Goal: Task Accomplishment & Management: Use online tool/utility

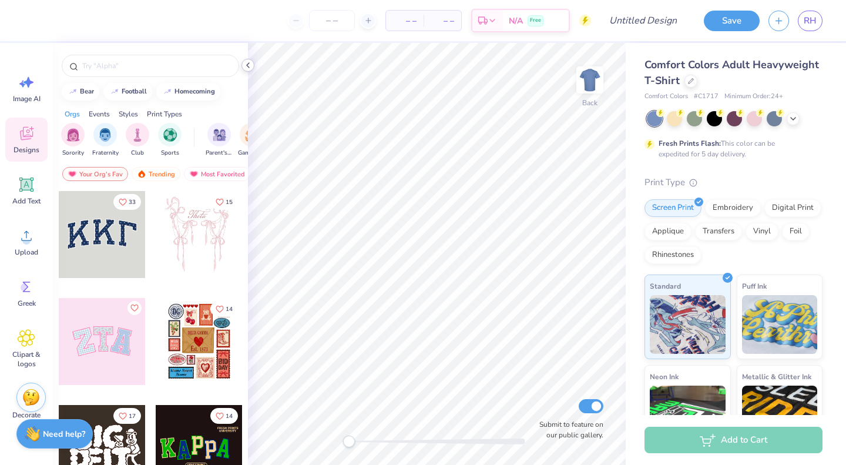
click at [243, 64] on icon at bounding box center [247, 65] width 9 height 9
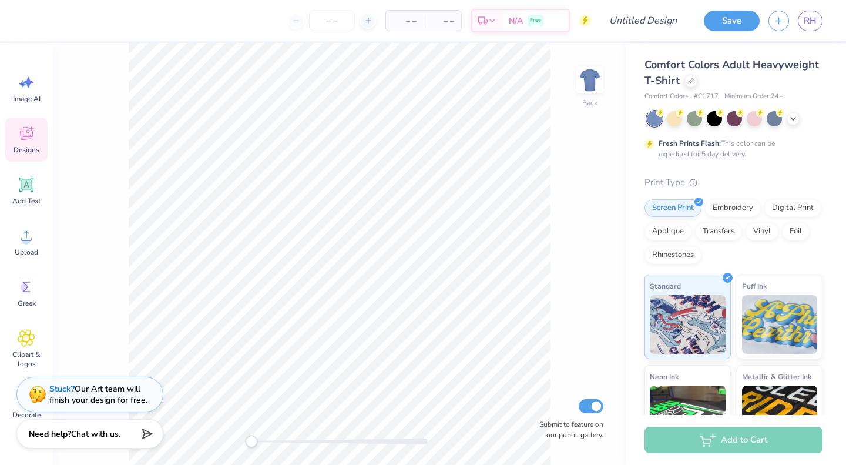
scroll to position [125, 0]
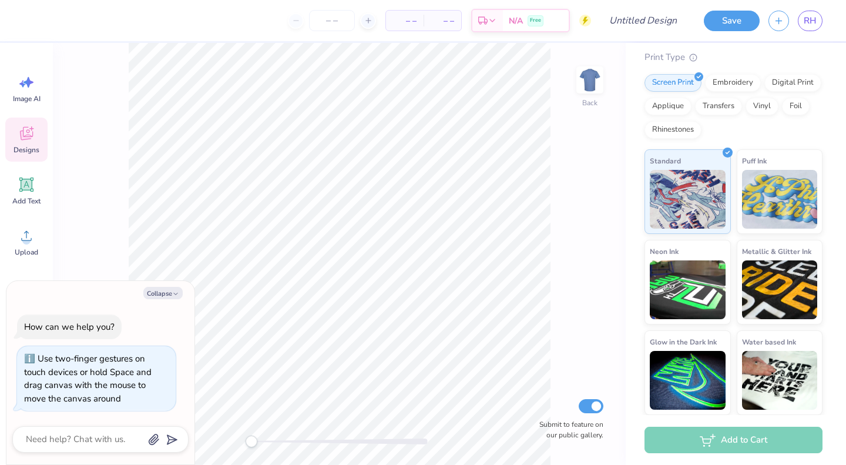
drag, startPoint x: 253, startPoint y: 441, endPoint x: 132, endPoint y: 458, distance: 122.2
click at [132, 458] on body "– – Per Item – – Total Est. Delivery N/A Free Design Title Save RH Image AI Des…" at bounding box center [423, 232] width 846 height 465
click at [95, 216] on div "Back Submit to feature on our public gallery." at bounding box center [339, 254] width 573 height 422
click at [167, 294] on button "Collapse" at bounding box center [162, 293] width 39 height 12
type textarea "x"
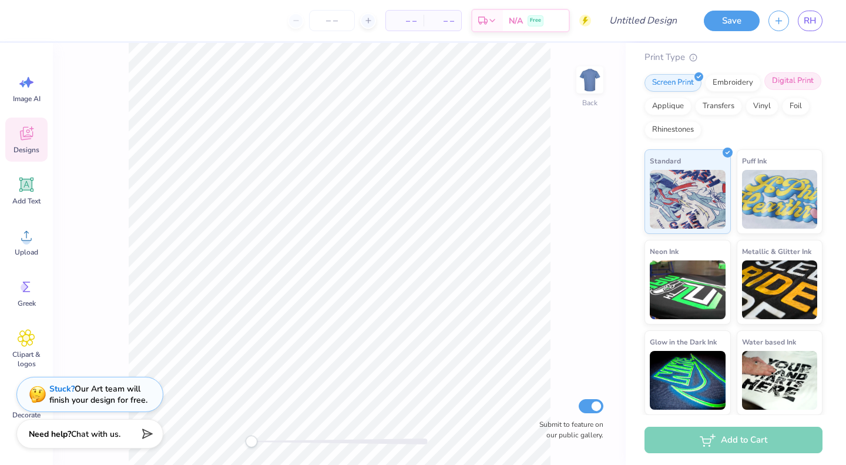
scroll to position [0, 0]
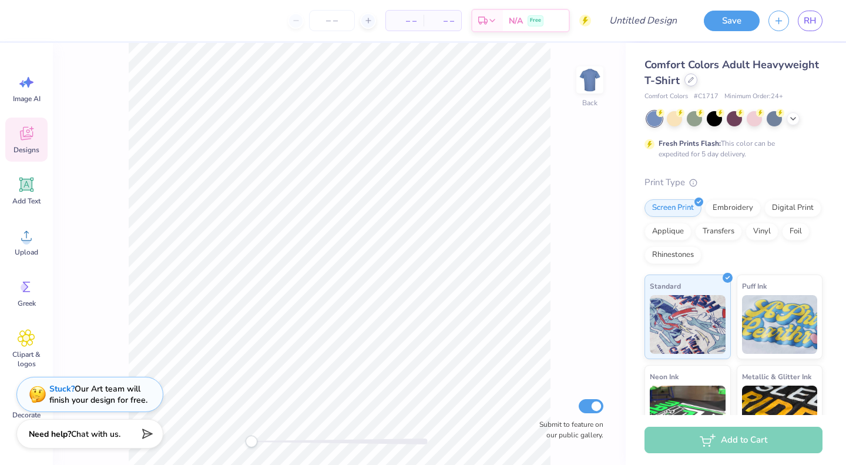
click at [694, 80] on icon at bounding box center [691, 80] width 6 height 6
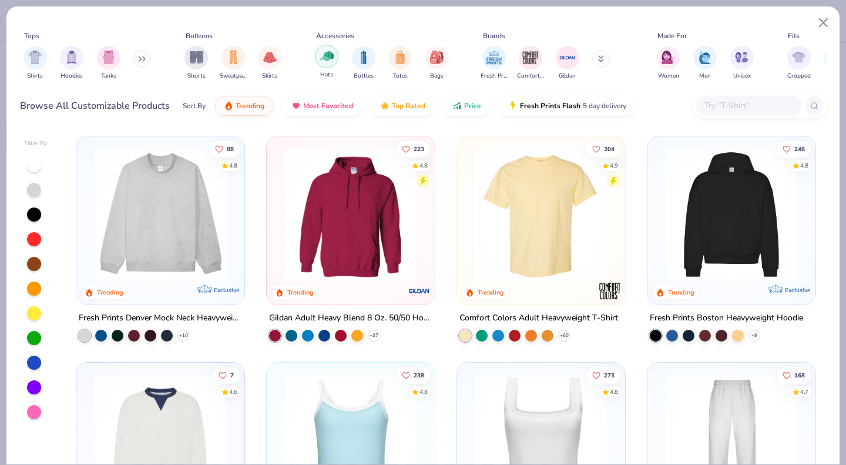
click at [324, 63] on img "filter for Hats" at bounding box center [327, 56] width 14 height 14
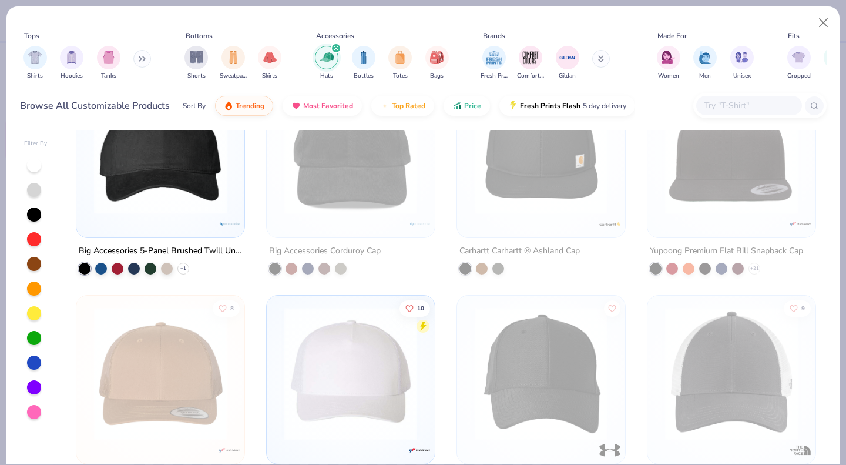
scroll to position [1254, 0]
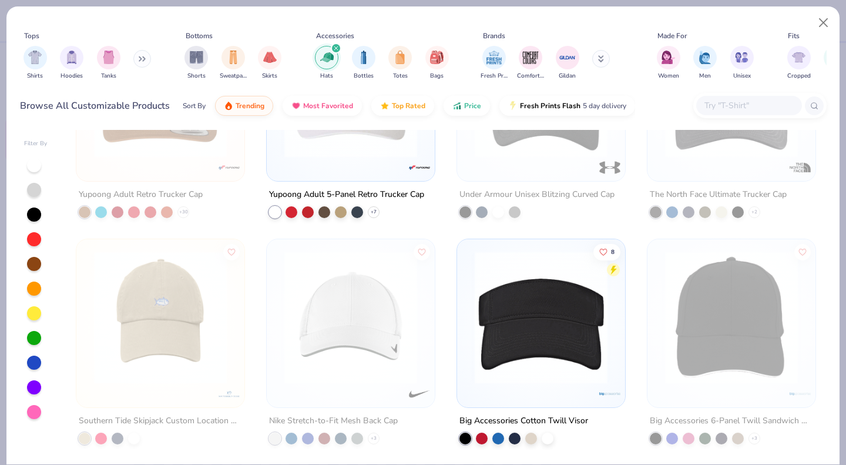
click at [508, 291] on img at bounding box center [541, 316] width 145 height 133
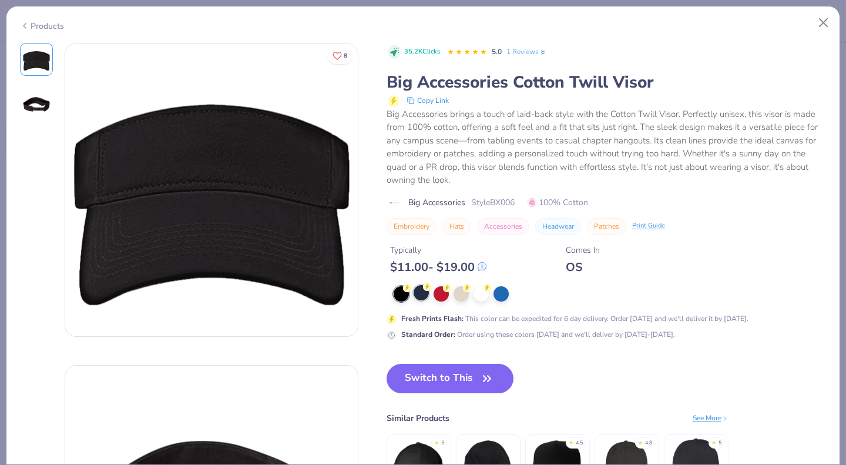
click at [424, 295] on div at bounding box center [421, 292] width 15 height 15
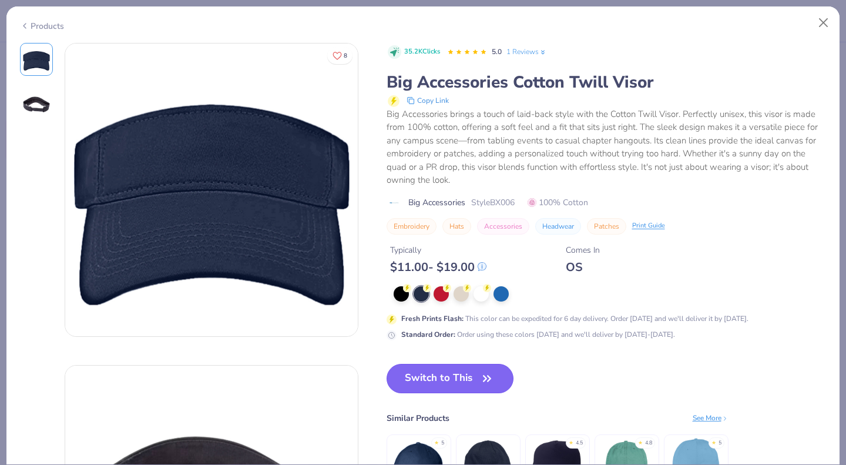
click at [463, 381] on button "Switch to This" at bounding box center [450, 378] width 127 height 29
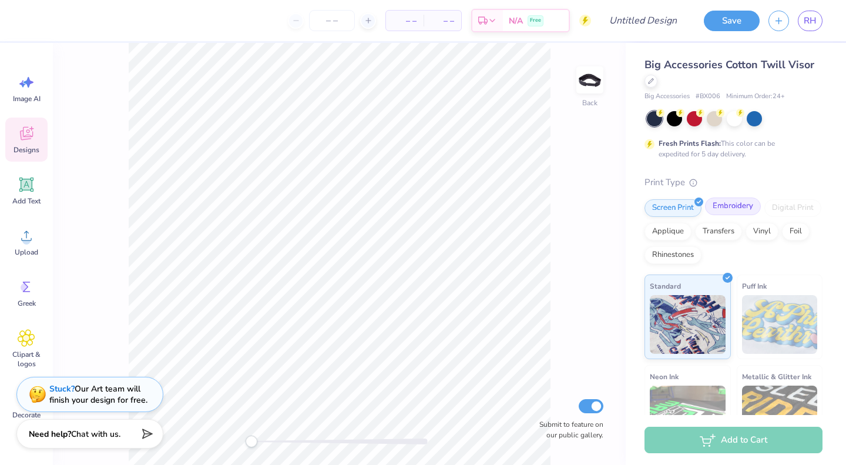
click at [739, 206] on div "Embroidery" at bounding box center [733, 206] width 56 height 18
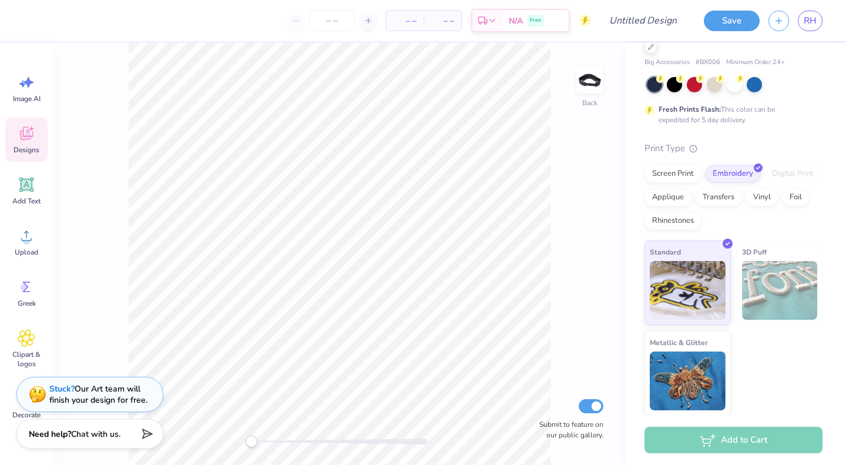
scroll to position [35, 0]
click at [673, 179] on div "Screen Print" at bounding box center [672, 172] width 57 height 18
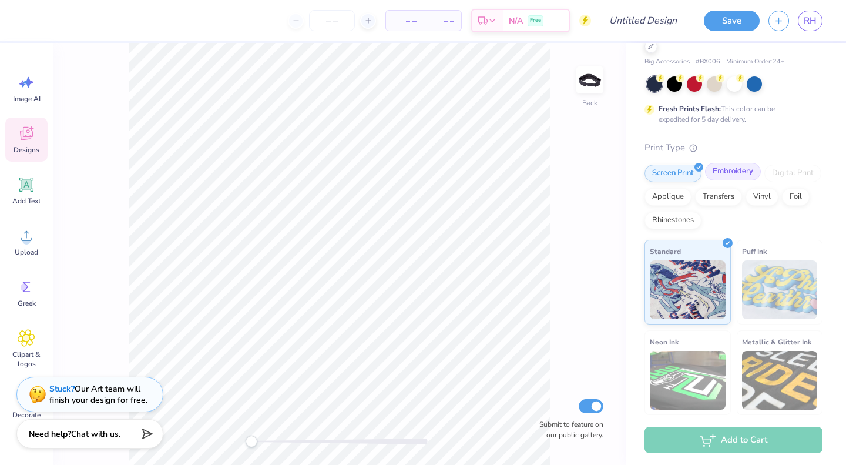
click at [707, 177] on div "Embroidery" at bounding box center [733, 172] width 56 height 18
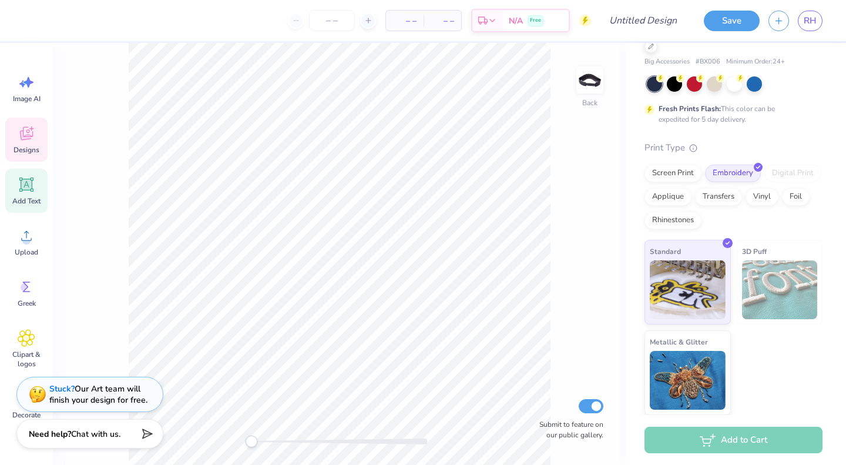
click at [27, 181] on icon at bounding box center [26, 184] width 11 height 11
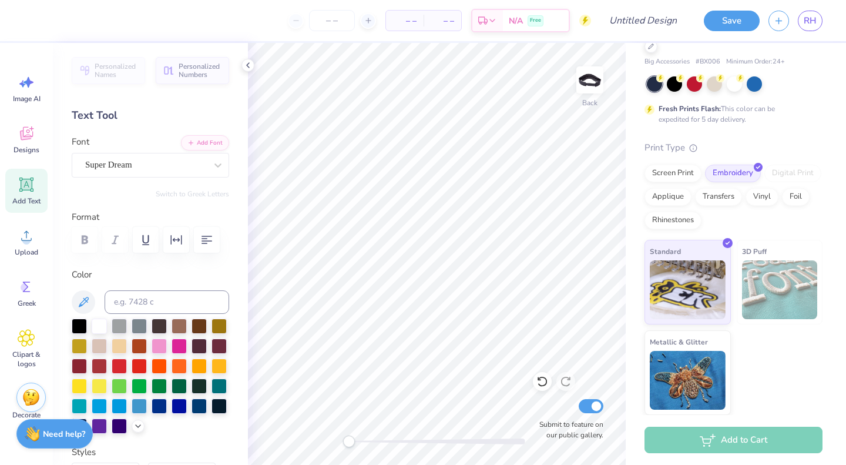
click at [21, 187] on icon at bounding box center [27, 185] width 18 height 18
type textarea "T"
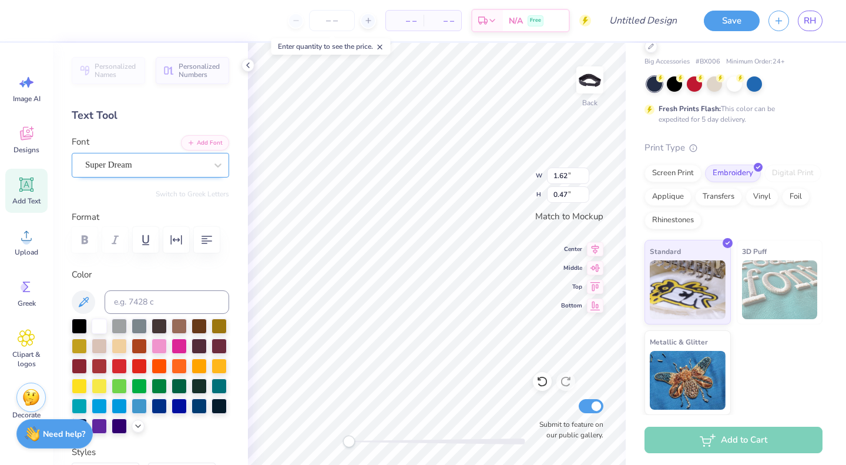
type textarea "ADPICKLEBALL"
click at [196, 166] on div "Super Dream" at bounding box center [145, 165] width 123 height 18
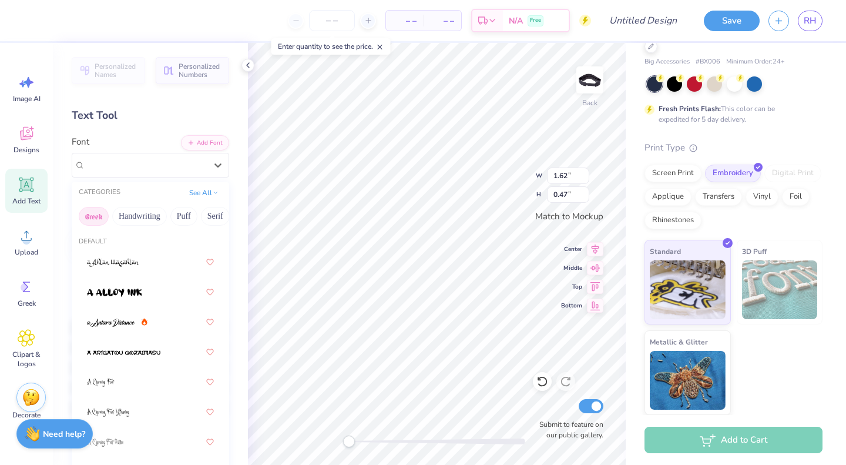
click at [101, 214] on button "Greek" at bounding box center [94, 216] width 30 height 19
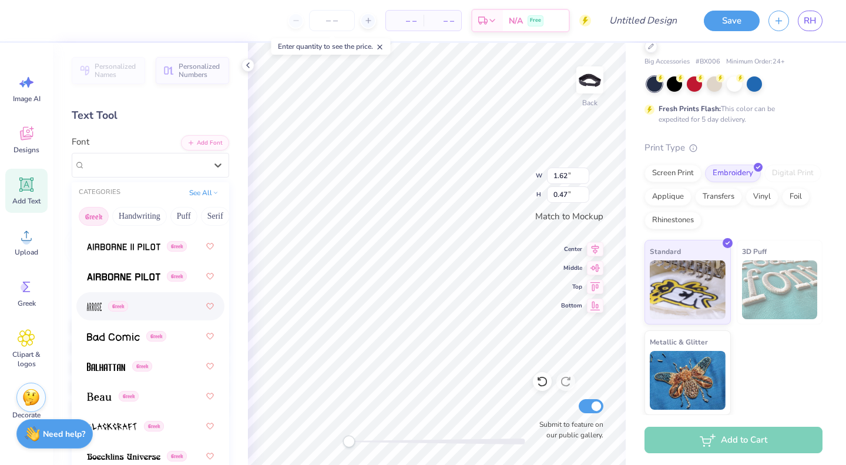
scroll to position [76, 0]
click at [107, 390] on span at bounding box center [99, 396] width 25 height 12
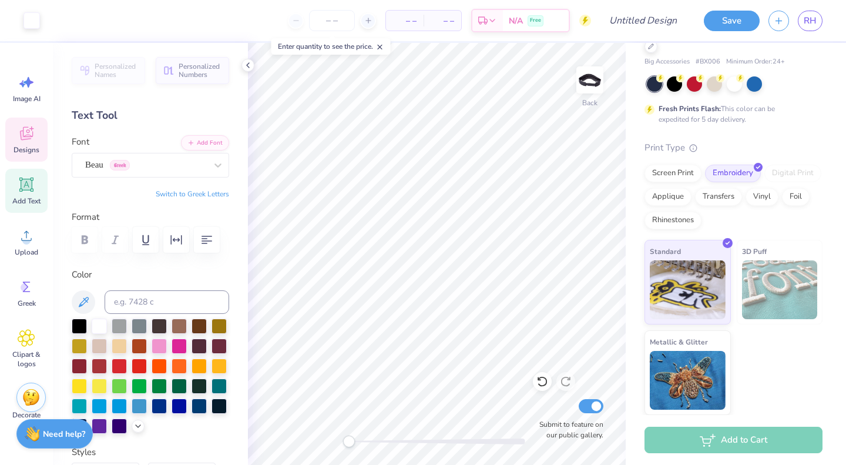
click at [26, 136] on icon at bounding box center [27, 134] width 18 height 18
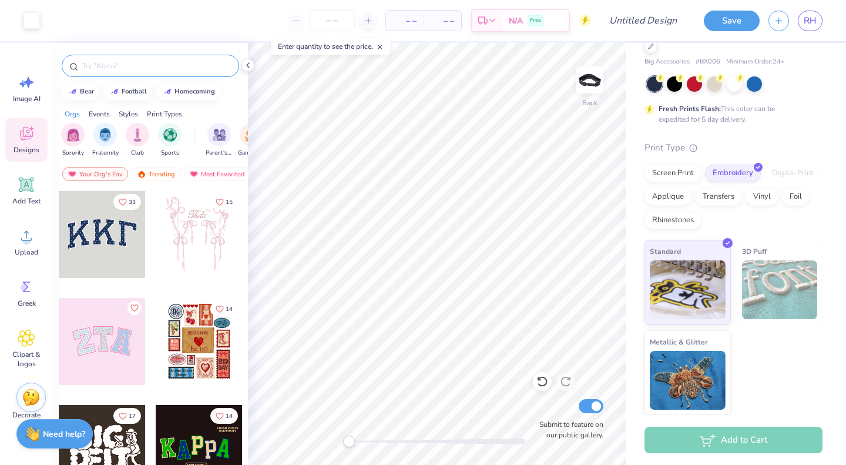
click at [130, 64] on input "text" at bounding box center [156, 66] width 150 height 12
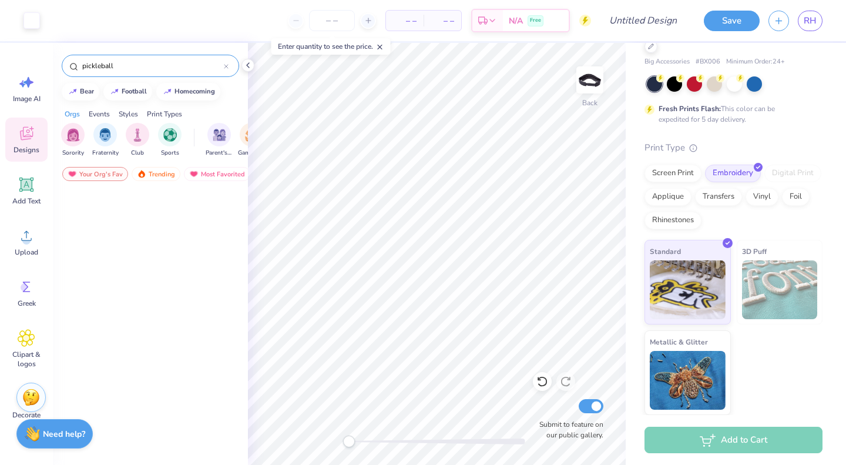
scroll to position [0, 0]
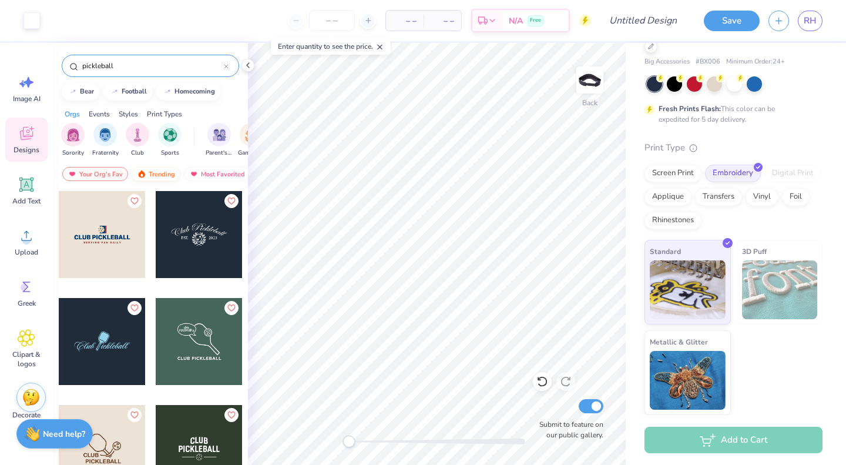
click at [161, 167] on div "Trending" at bounding box center [156, 174] width 49 height 14
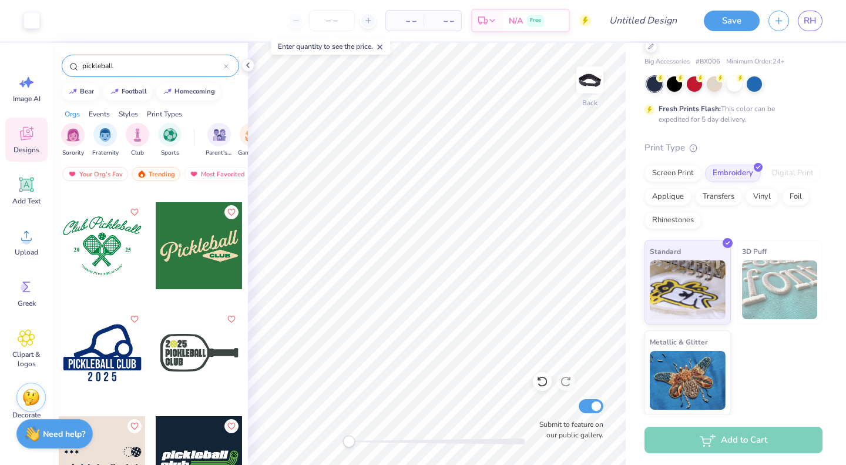
scroll to position [735, 0]
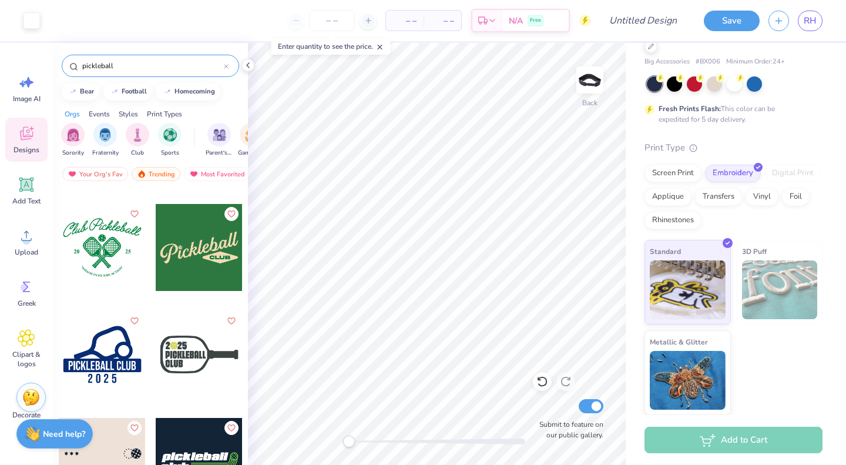
click at [217, 384] on div at bounding box center [199, 354] width 87 height 87
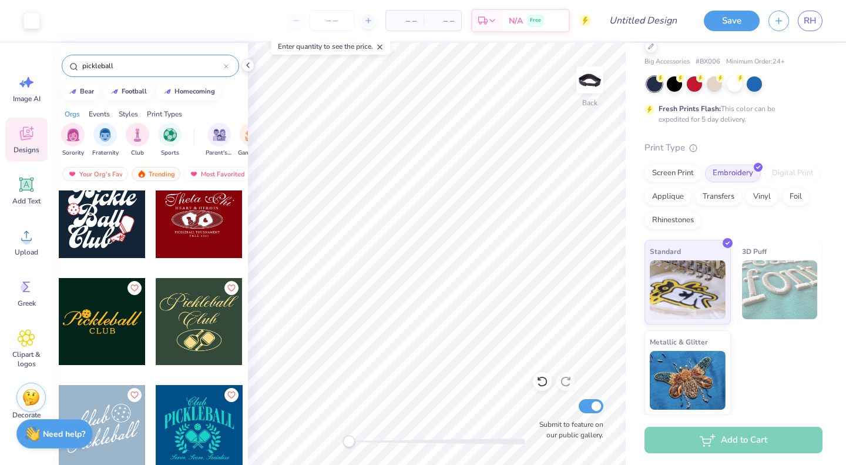
scroll to position [0, 0]
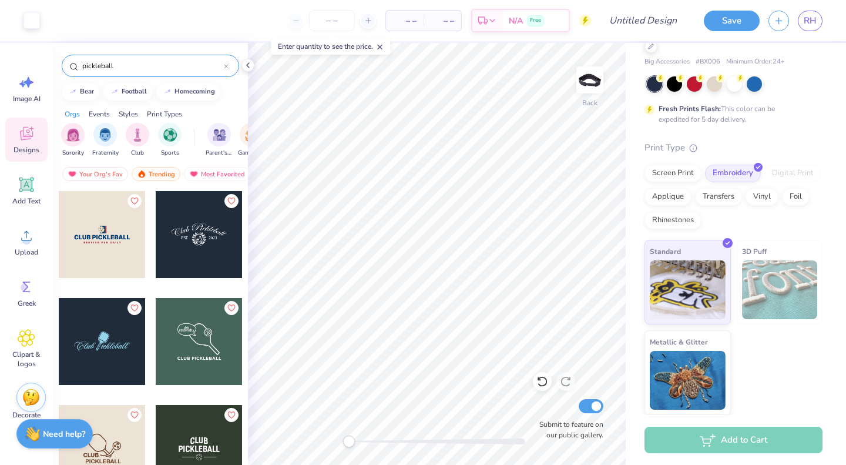
click at [129, 68] on input "pickleball" at bounding box center [152, 66] width 143 height 12
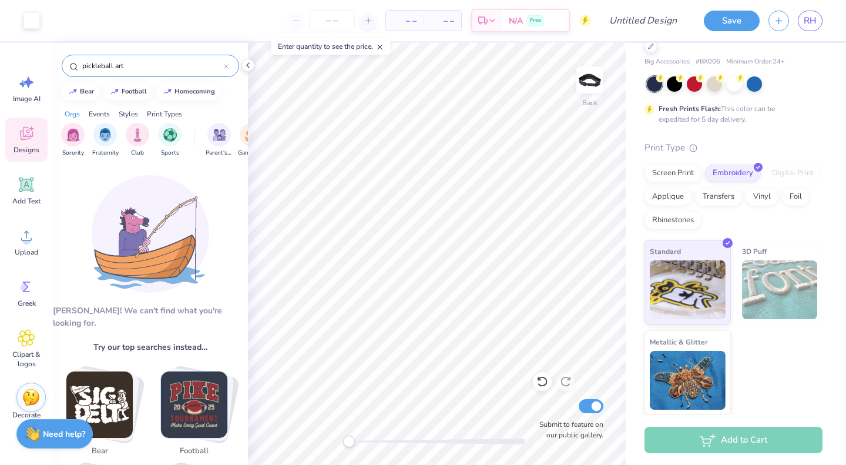
drag, startPoint x: 132, startPoint y: 68, endPoint x: 113, endPoint y: 67, distance: 18.8
click at [113, 67] on input "pickleball art" at bounding box center [152, 66] width 143 height 12
type input "pickleball"
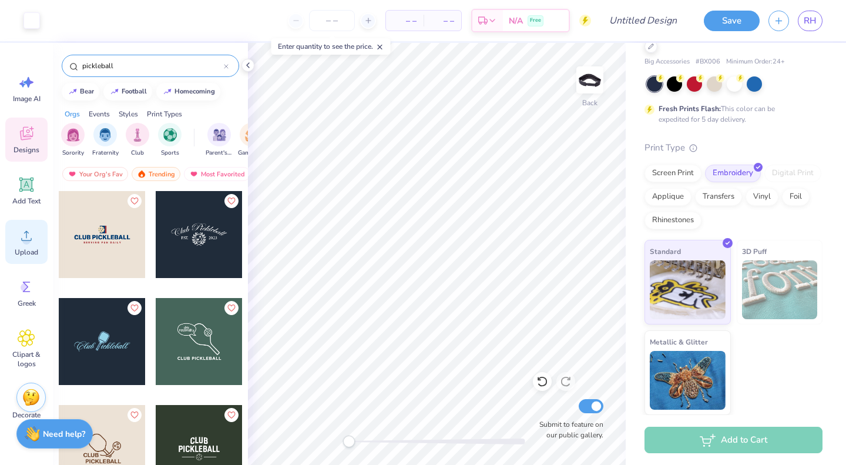
click at [25, 234] on icon at bounding box center [27, 236] width 18 height 18
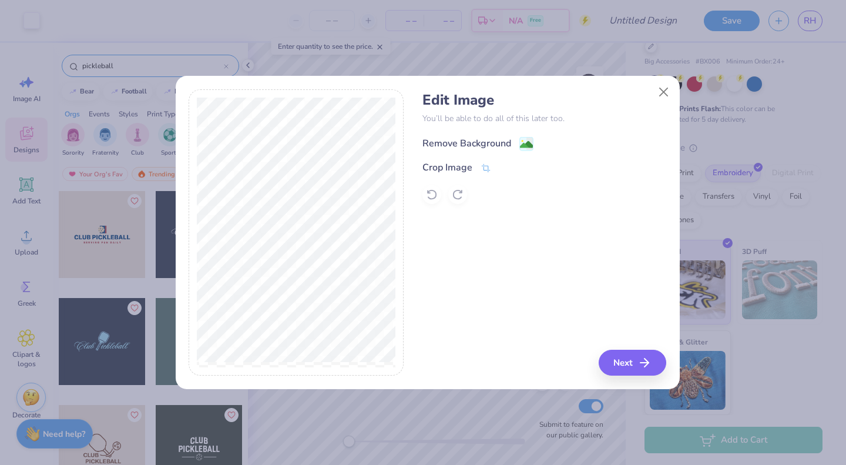
click at [528, 136] on div "Remove Background" at bounding box center [544, 142] width 244 height 15
click at [527, 144] on image at bounding box center [526, 144] width 13 height 13
click at [626, 364] on button "Next" at bounding box center [634, 363] width 68 height 26
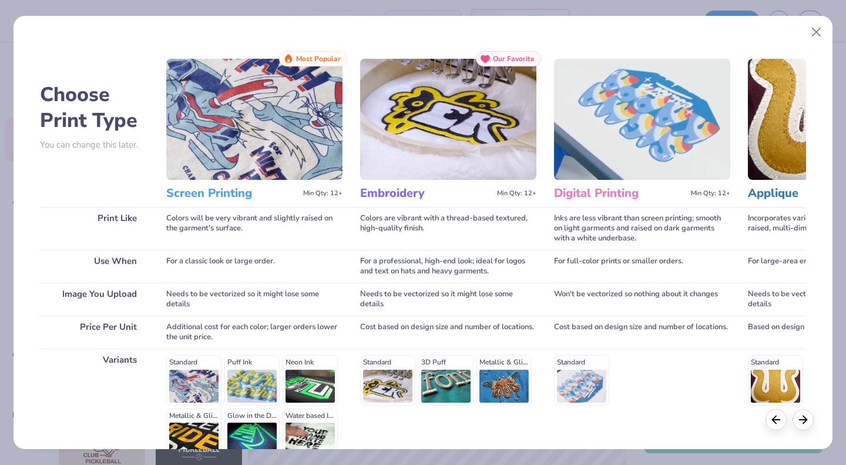
scroll to position [121, 0]
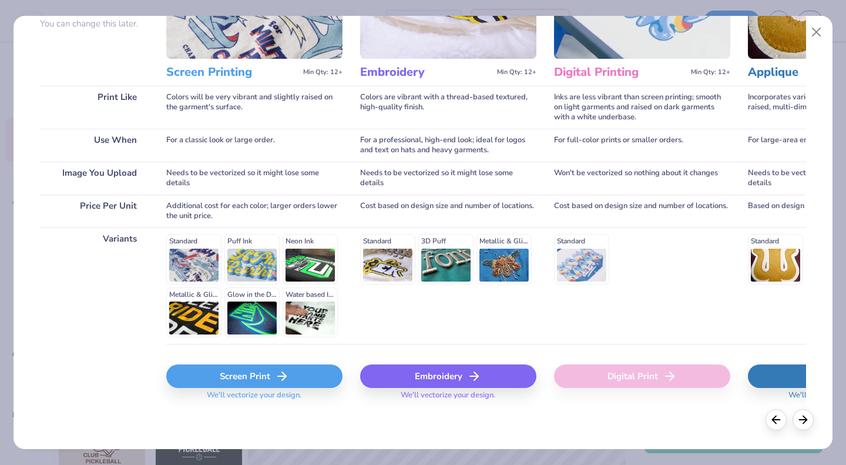
click at [465, 376] on div "Embroidery" at bounding box center [448, 375] width 176 height 23
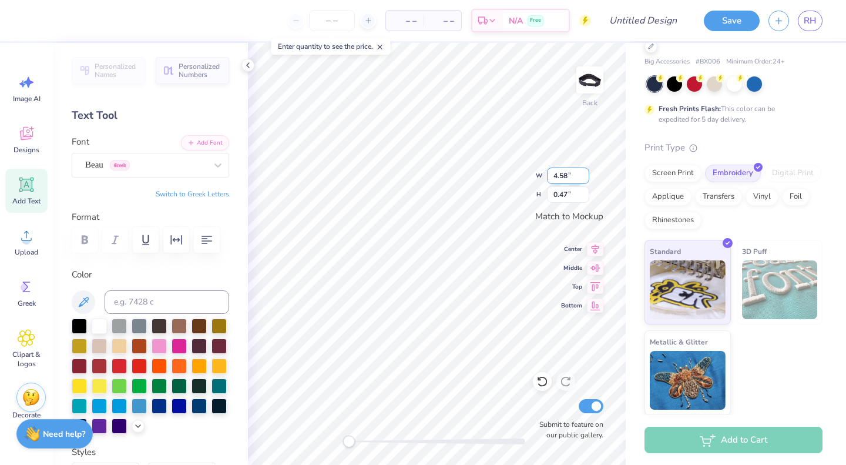
click at [572, 177] on input "4.58" at bounding box center [568, 175] width 42 height 16
type input "4.5"
click at [565, 194] on input "0.47" at bounding box center [568, 194] width 42 height 16
click at [566, 196] on input "0.47" at bounding box center [568, 194] width 42 height 16
type input "0.4"
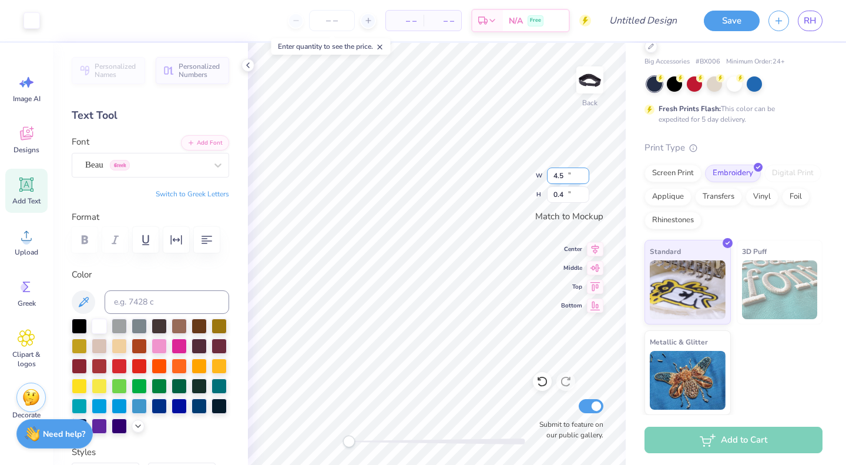
type input "1.25"
type input "1.48"
type input "0.81"
type input "0.97"
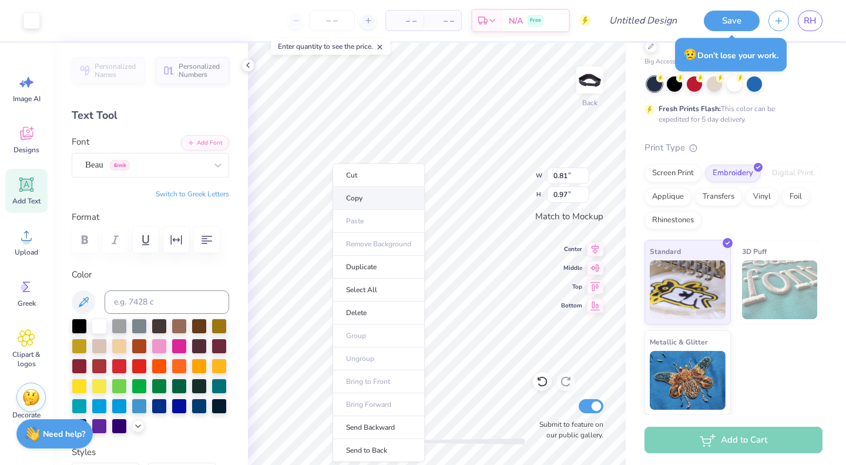
click at [367, 194] on li "Copy" at bounding box center [378, 198] width 92 height 23
type input "3.73"
type input "0.39"
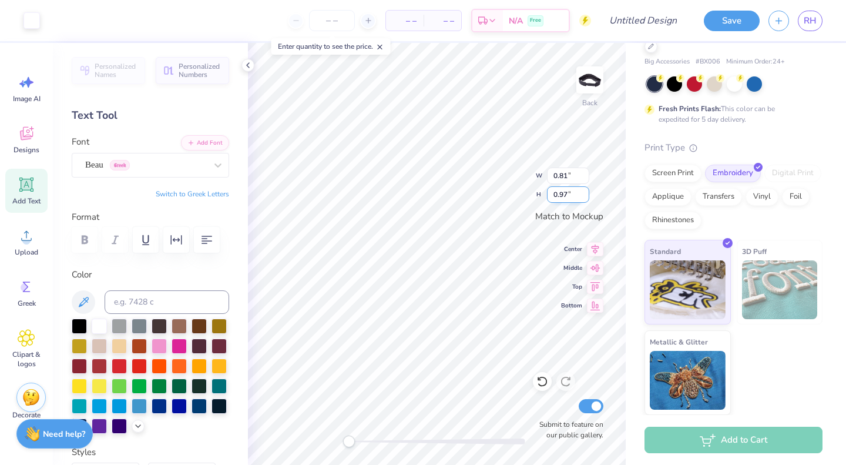
click at [550, 198] on div "Back W 0.81 0.81 " H 0.97 0.97 " Match to [GEOGRAPHIC_DATA] Middle Top Bottom S…" at bounding box center [437, 254] width 378 height 422
click at [550, 193] on div "Back W 0.83 0.83 " H 0.96 0.96 " Match to [GEOGRAPHIC_DATA] Middle Top Bottom S…" at bounding box center [437, 254] width 378 height 422
click at [755, 289] on img at bounding box center [780, 289] width 76 height 59
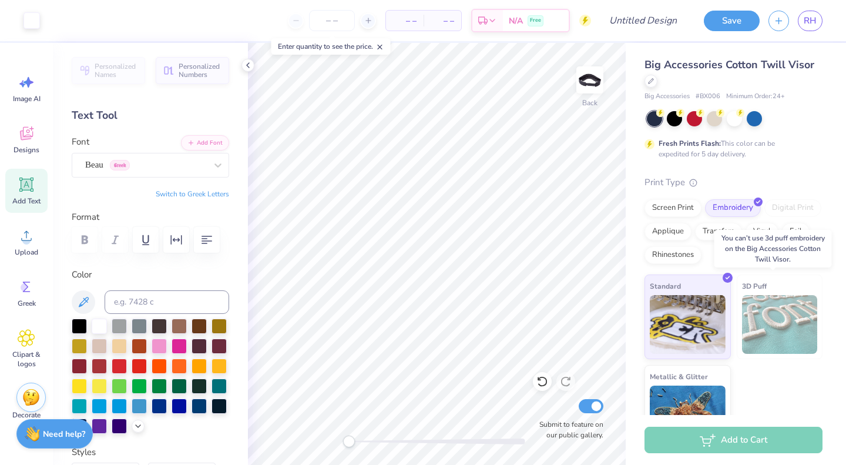
click at [779, 309] on img at bounding box center [780, 324] width 76 height 59
click at [683, 203] on div "Screen Print" at bounding box center [672, 206] width 57 height 18
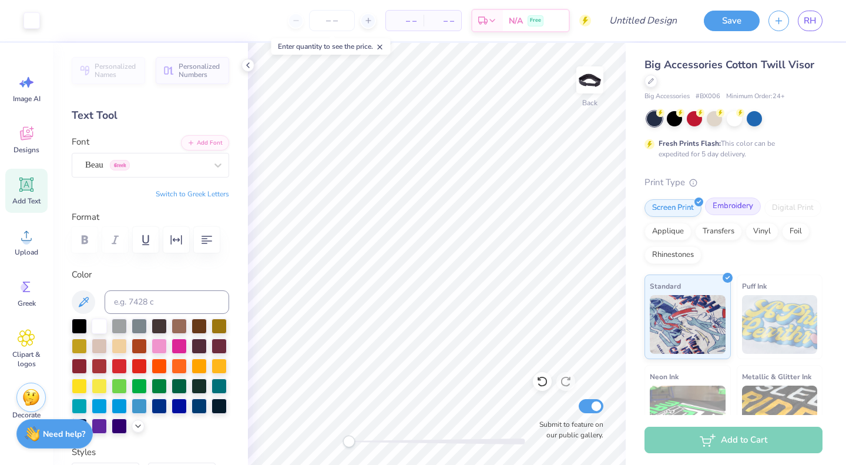
click at [730, 199] on div "Embroidery" at bounding box center [733, 206] width 56 height 18
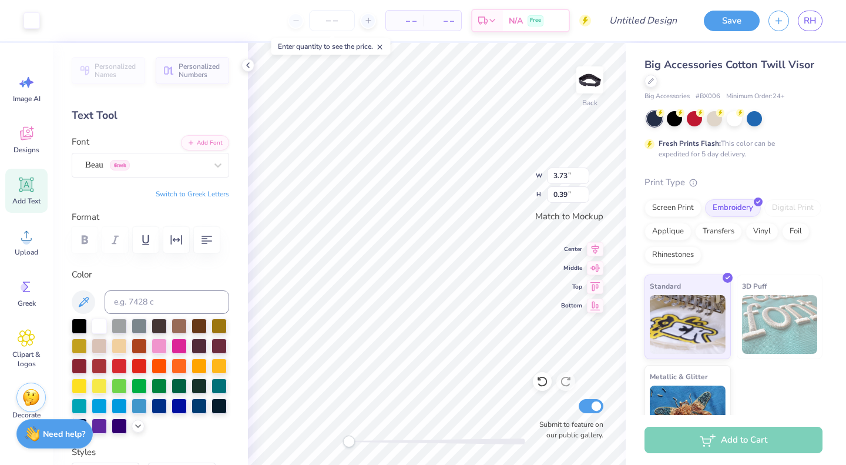
scroll to position [9, 1]
click at [164, 174] on div "Beau Greek" at bounding box center [150, 165] width 157 height 25
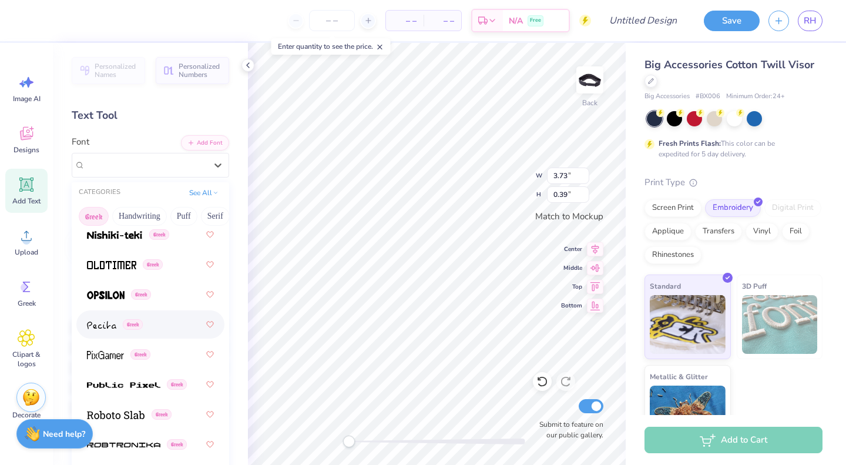
scroll to position [923, 0]
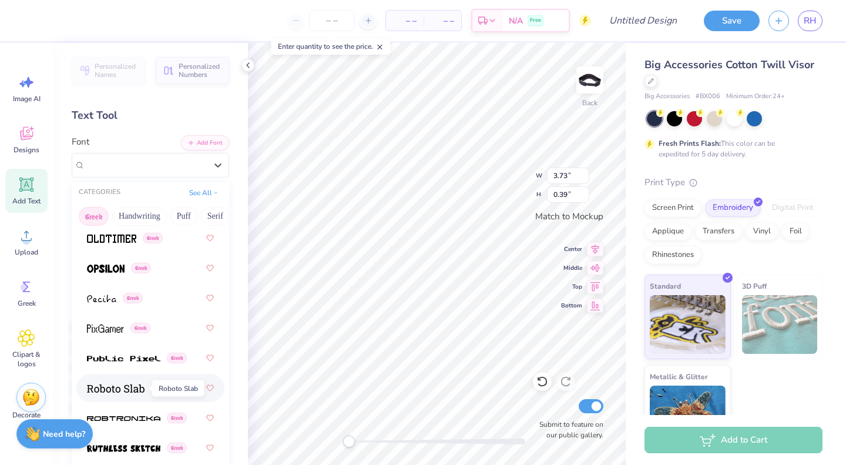
click at [129, 388] on img at bounding box center [116, 388] width 58 height 8
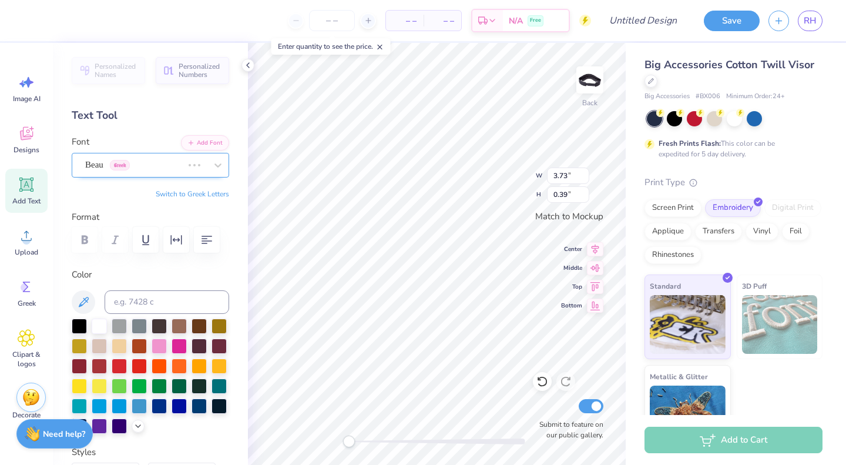
click at [170, 167] on div "Beau Greek" at bounding box center [134, 165] width 100 height 18
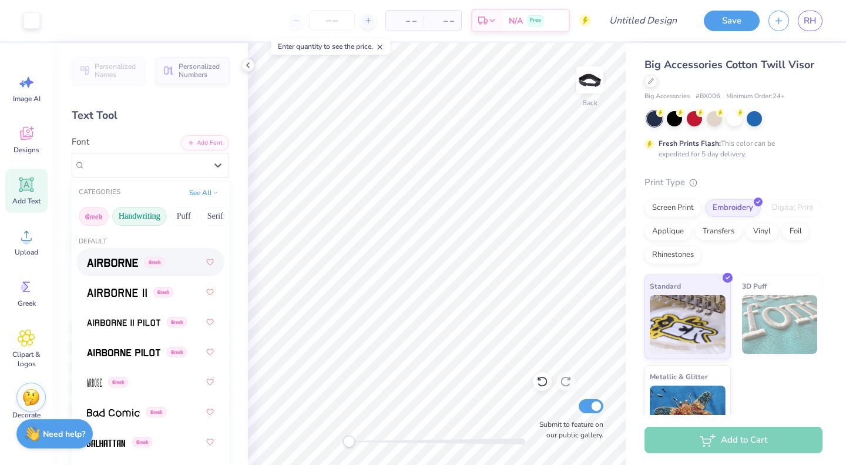
click at [145, 221] on button "Handwriting" at bounding box center [139, 216] width 55 height 19
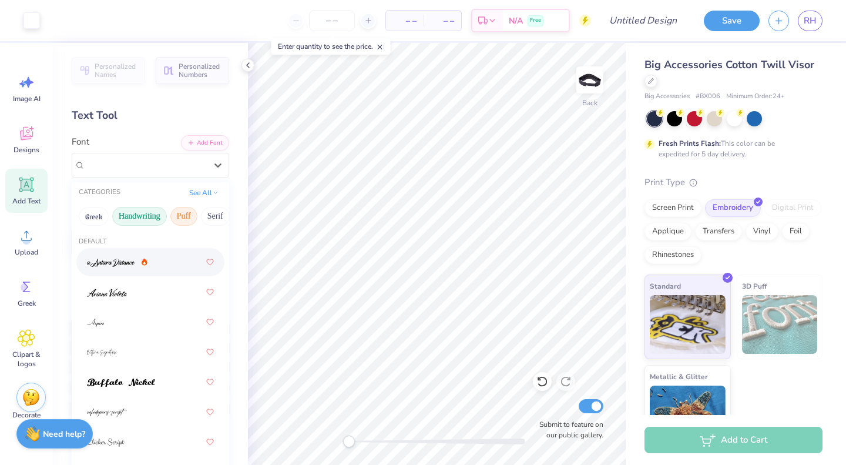
click at [195, 222] on button "Puff" at bounding box center [183, 216] width 27 height 19
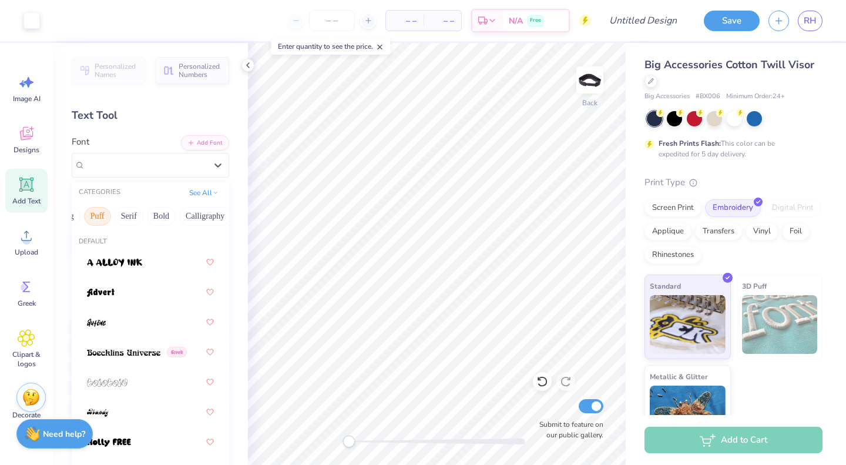
scroll to position [0, 103]
click at [126, 217] on button "Serif" at bounding box center [112, 216] width 29 height 19
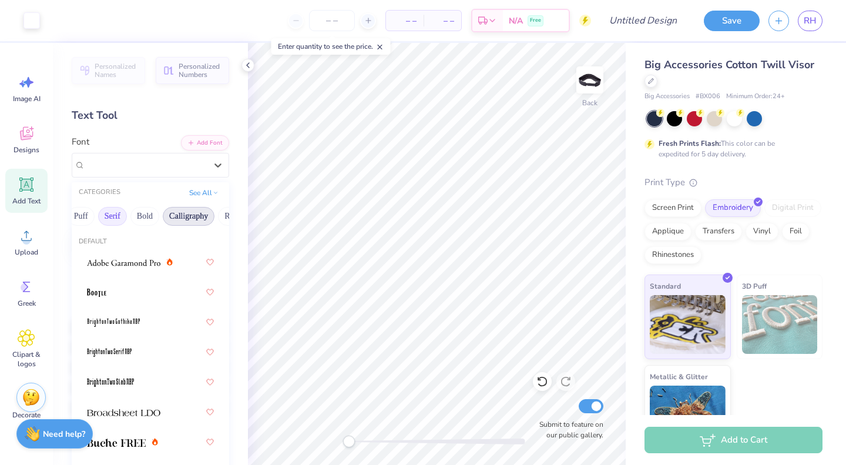
click at [179, 216] on button "Calligraphy" at bounding box center [189, 216] width 52 height 19
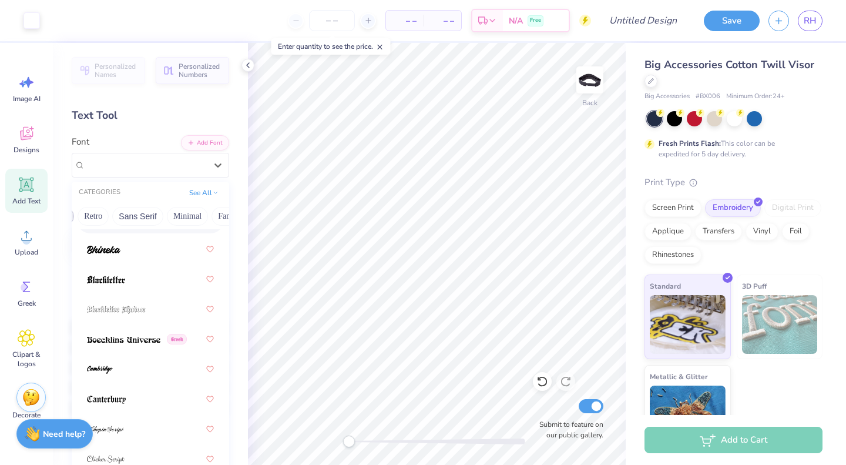
scroll to position [0, 253]
click at [99, 219] on button "Retro" at bounding box center [83, 216] width 31 height 19
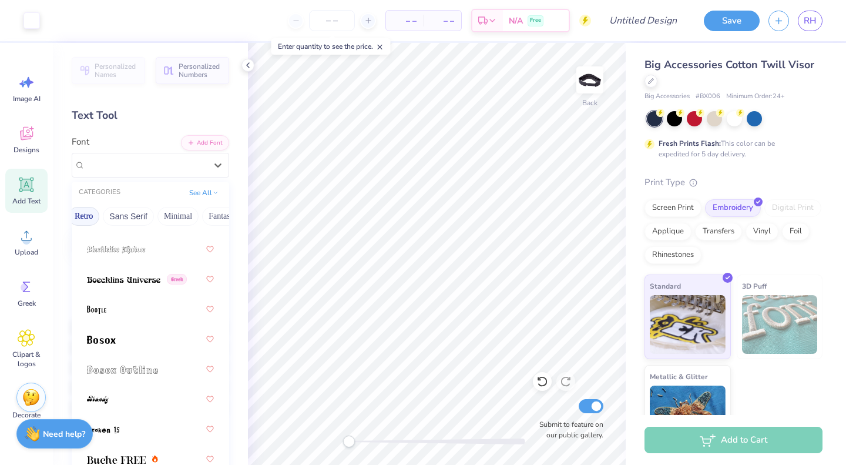
scroll to position [43, 0]
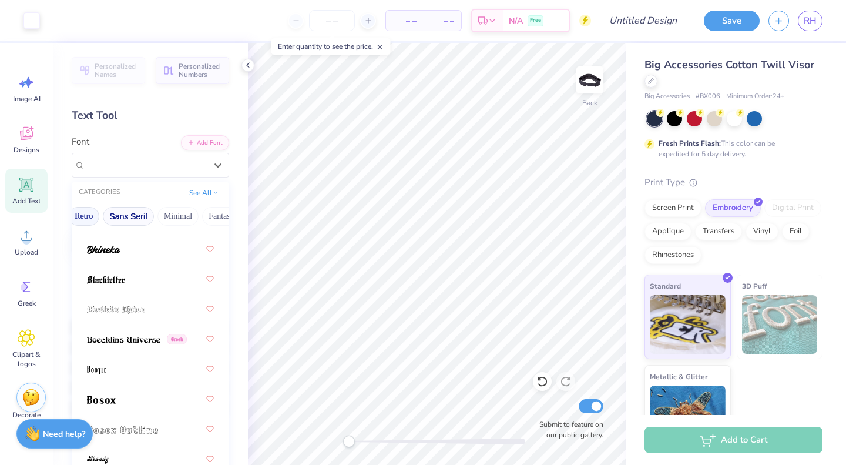
click at [132, 217] on button "Sans Serif" at bounding box center [128, 216] width 51 height 19
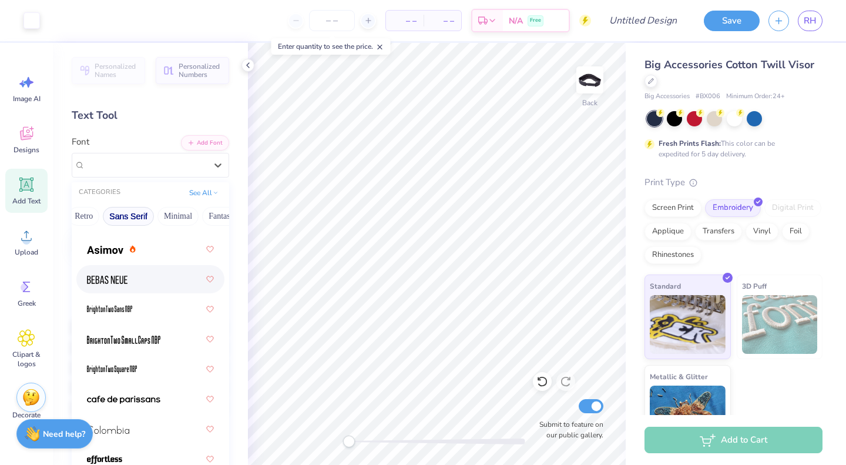
click at [136, 277] on div at bounding box center [150, 278] width 127 height 21
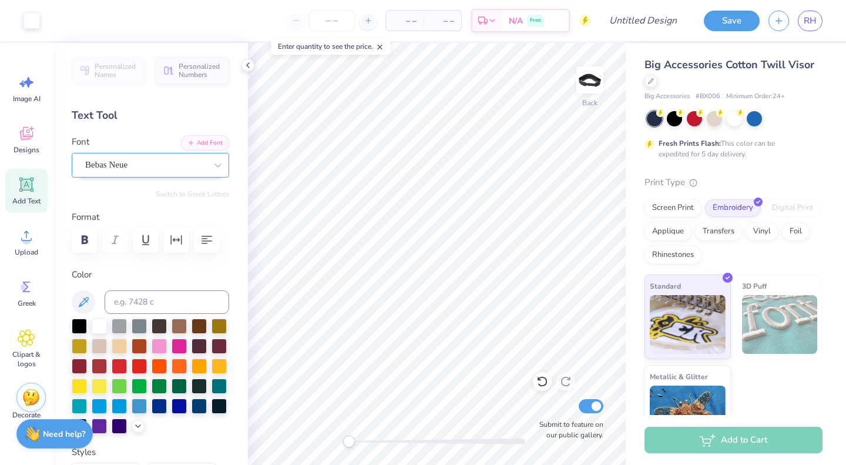
click at [194, 159] on div "Bebas Neue" at bounding box center [145, 165] width 123 height 18
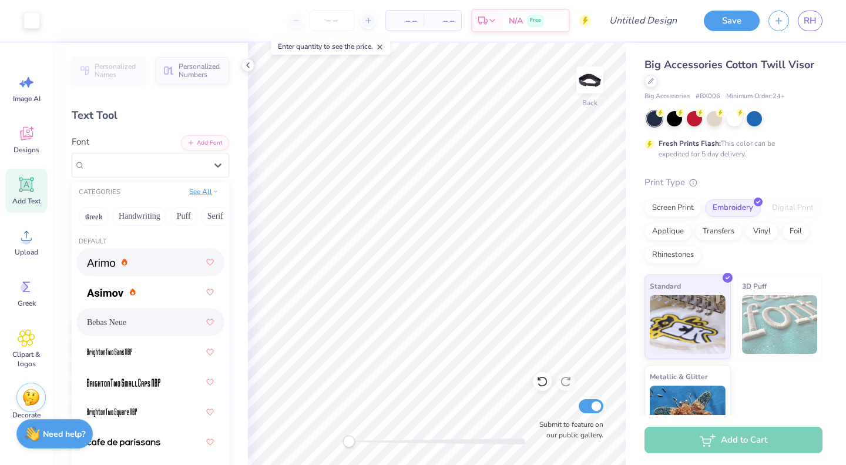
click at [196, 190] on button "See All" at bounding box center [204, 192] width 36 height 12
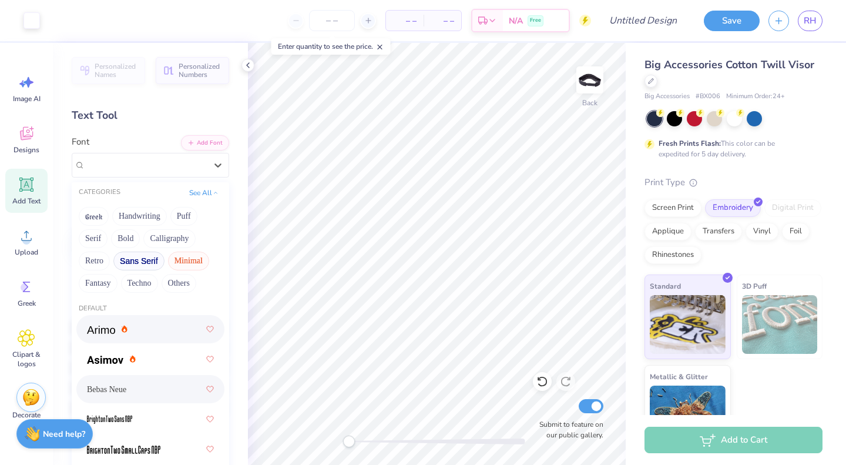
click at [188, 268] on button "Minimal" at bounding box center [188, 260] width 41 height 19
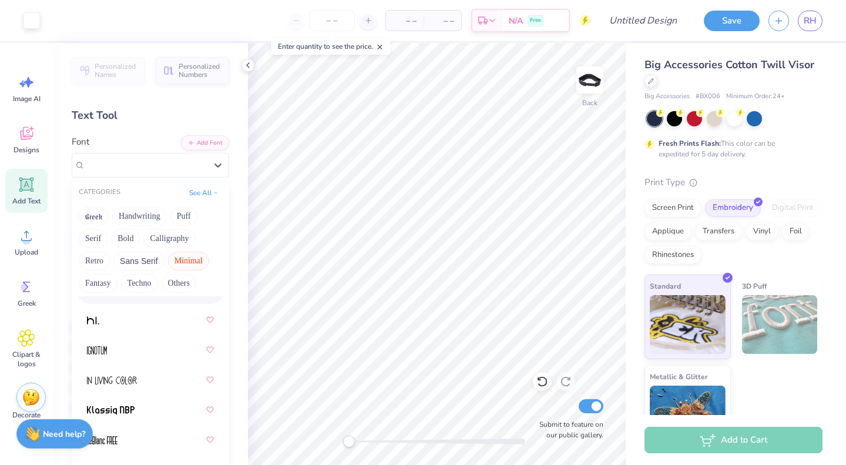
scroll to position [320, 0]
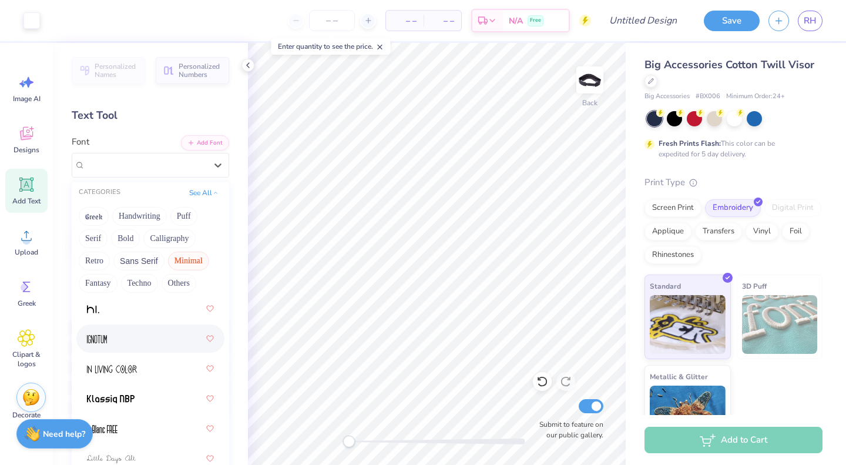
click at [147, 342] on div at bounding box center [150, 338] width 127 height 21
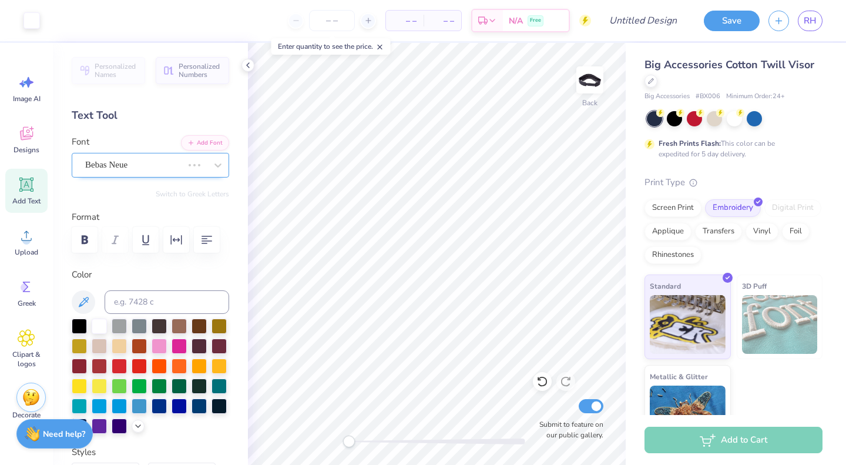
click at [184, 157] on div at bounding box center [206, 164] width 45 height 23
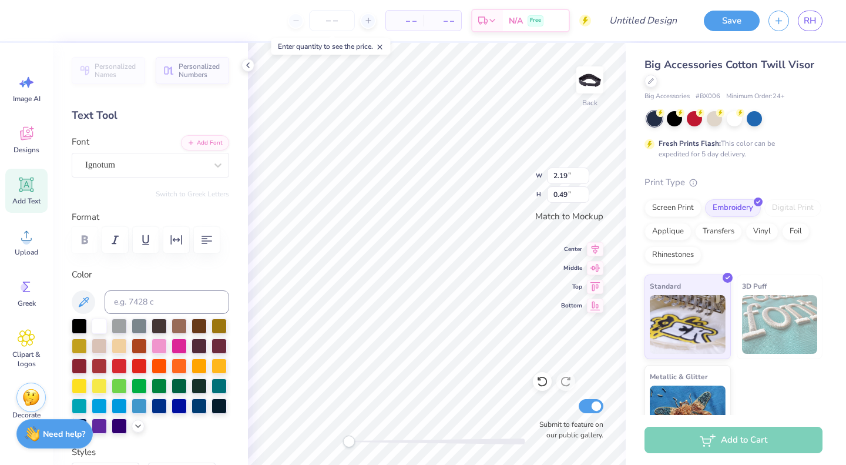
scroll to position [9, 1]
type textarea "ADPICKLEBALL"
click at [165, 168] on div "Ignotum" at bounding box center [145, 165] width 123 height 18
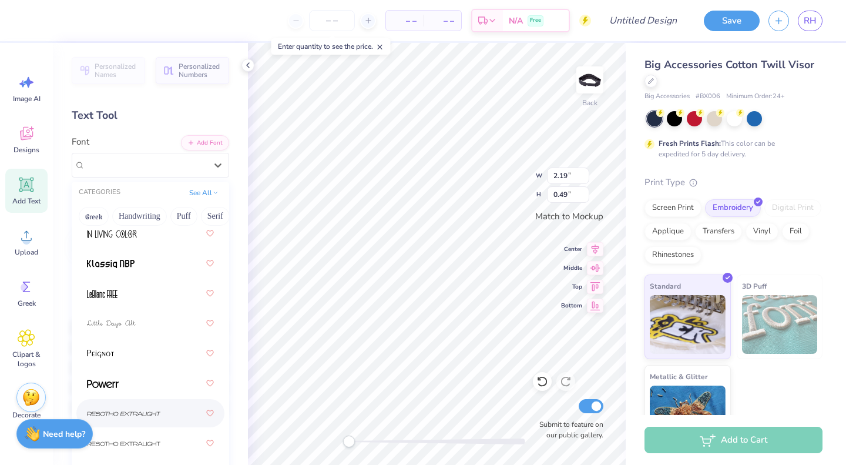
scroll to position [453, 0]
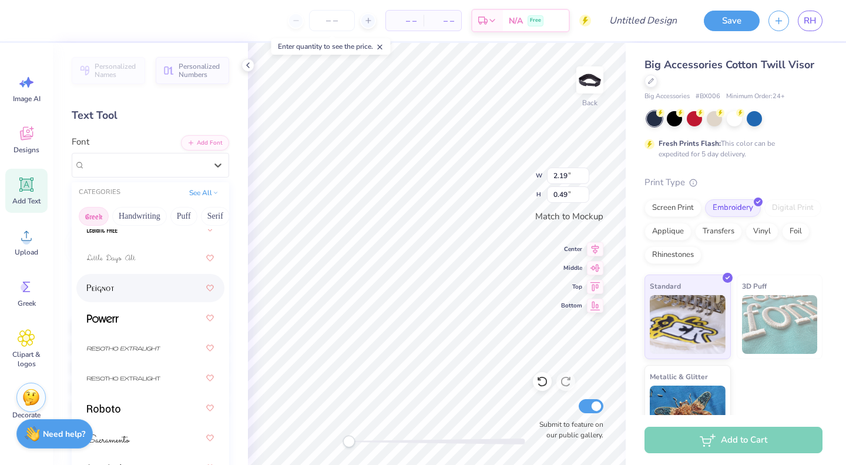
click at [92, 210] on button "Greek" at bounding box center [94, 216] width 30 height 19
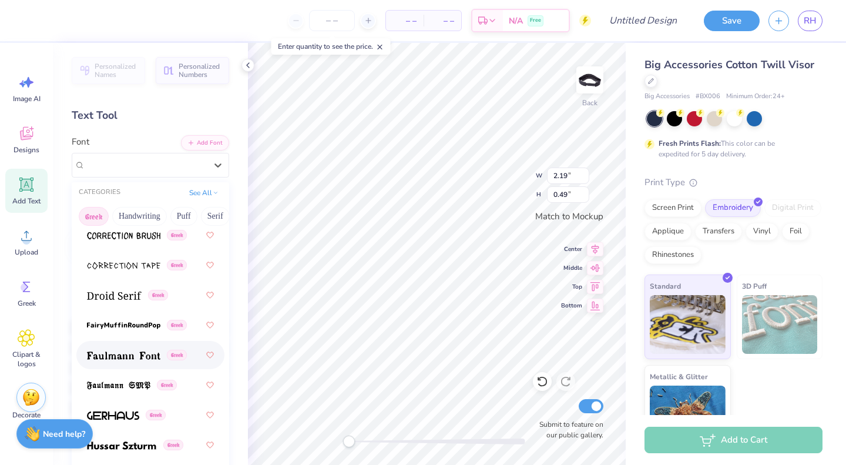
scroll to position [452, 0]
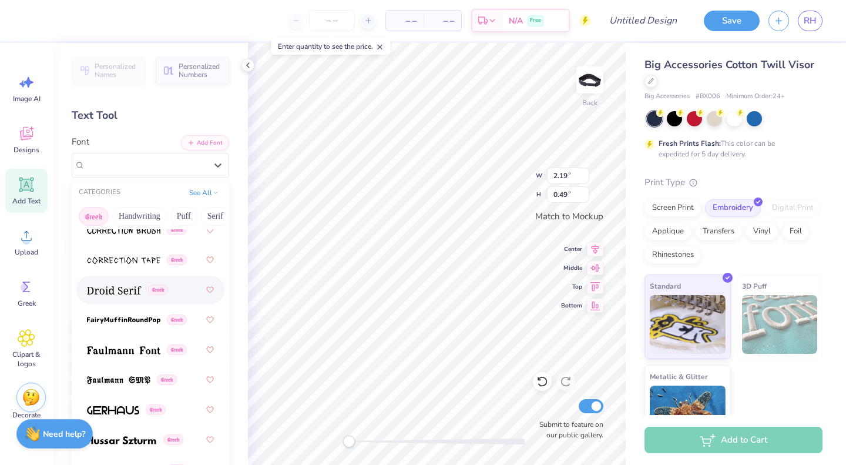
click at [113, 297] on div "Greek" at bounding box center [150, 289] width 127 height 21
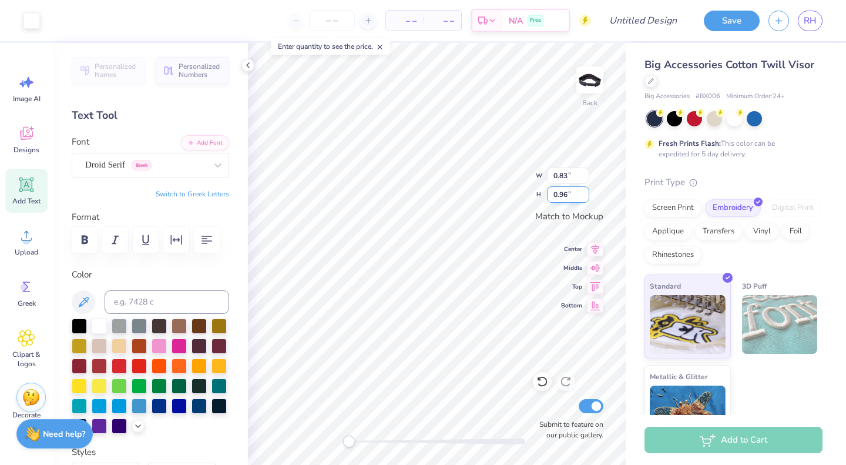
click at [563, 201] on div "Back W 0.83 0.83 " H 0.96 0.96 " Match to [GEOGRAPHIC_DATA] Middle Top Bottom S…" at bounding box center [437, 254] width 378 height 422
type input "0.83"
type input "0.96"
type input "4.10"
type input "0.40"
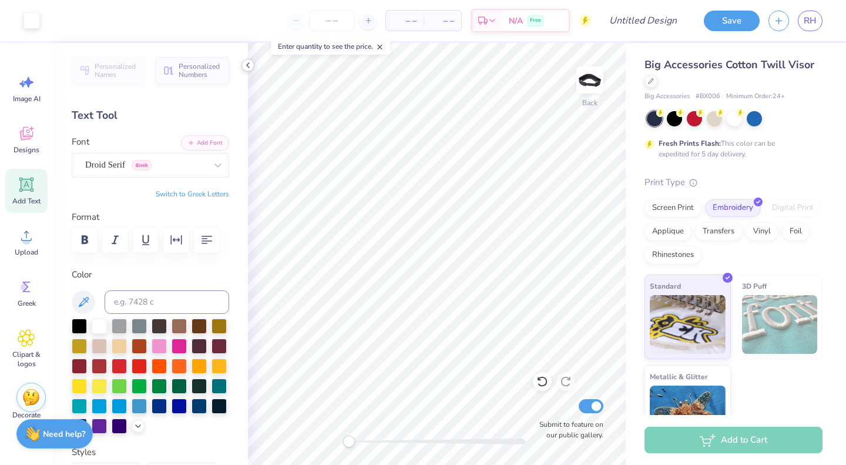
click at [248, 69] on icon at bounding box center [247, 65] width 9 height 9
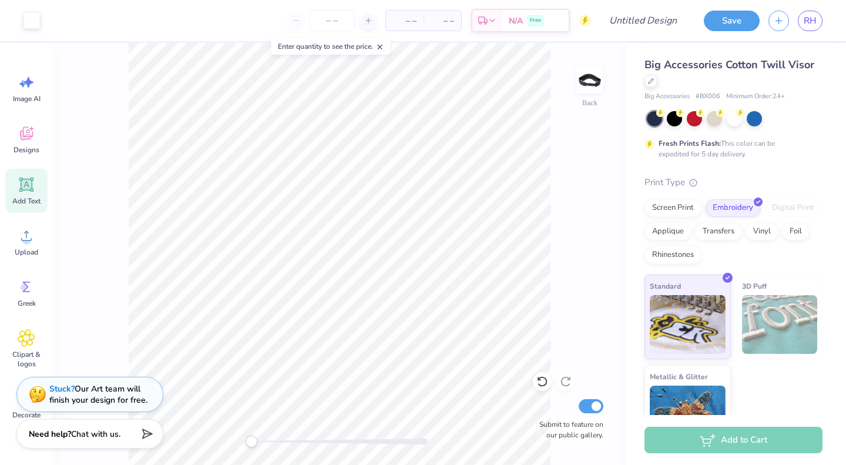
click at [216, 436] on div "Back Submit to feature on our public gallery." at bounding box center [339, 254] width 573 height 422
click at [342, 21] on input "number" at bounding box center [332, 20] width 46 height 21
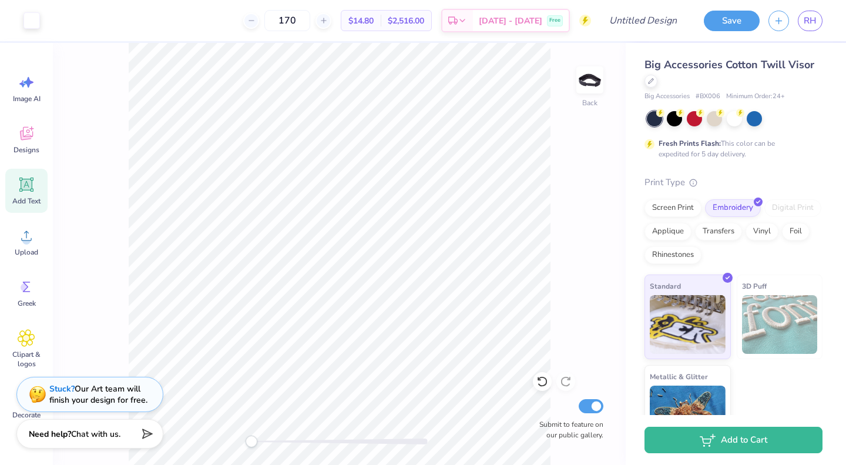
type input "170"
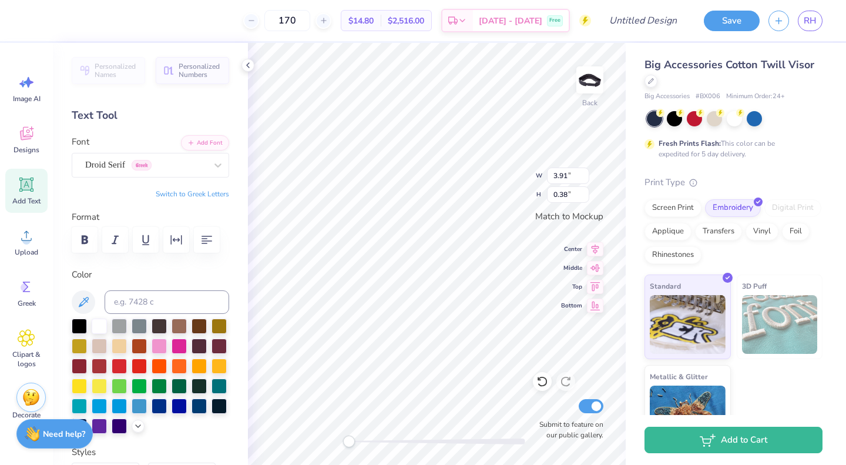
scroll to position [9, 1]
click at [189, 165] on div "Droid Serif Greek" at bounding box center [145, 165] width 123 height 18
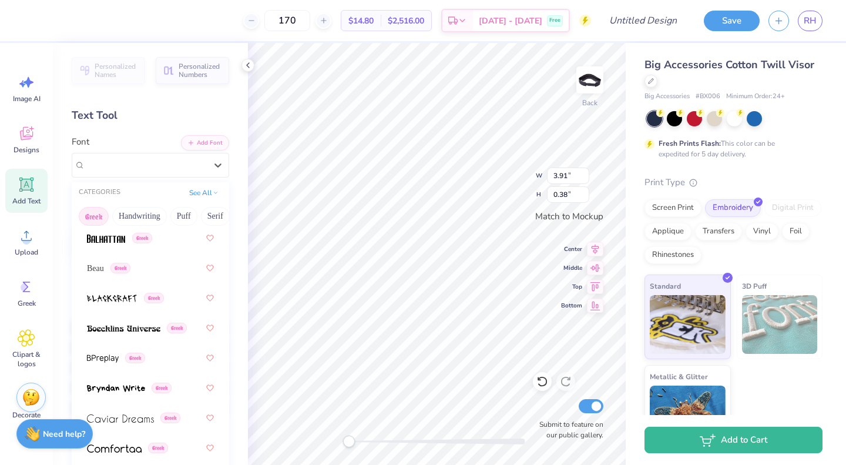
scroll to position [260, 0]
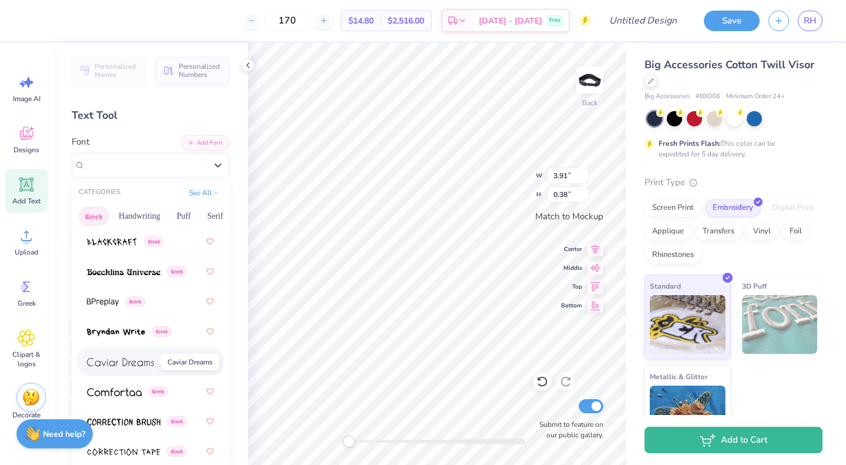
click at [131, 364] on img at bounding box center [120, 362] width 67 height 8
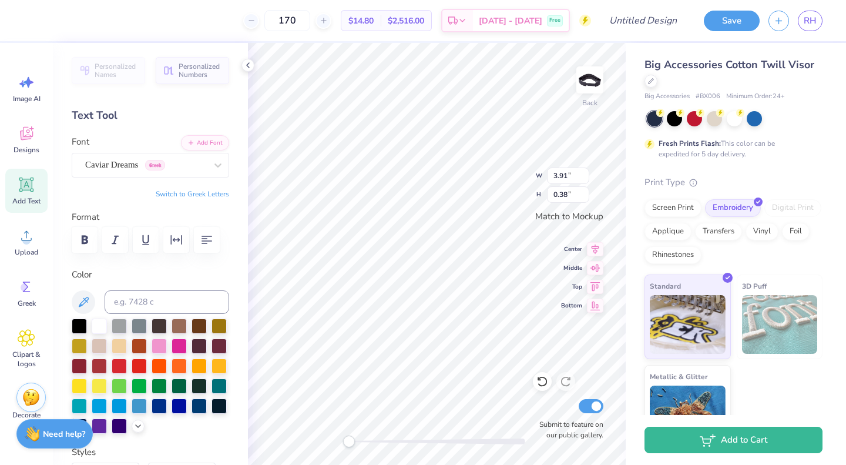
scroll to position [9, 4]
type input "5.37"
type input "0.97"
click at [86, 237] on icon "button" at bounding box center [85, 240] width 6 height 8
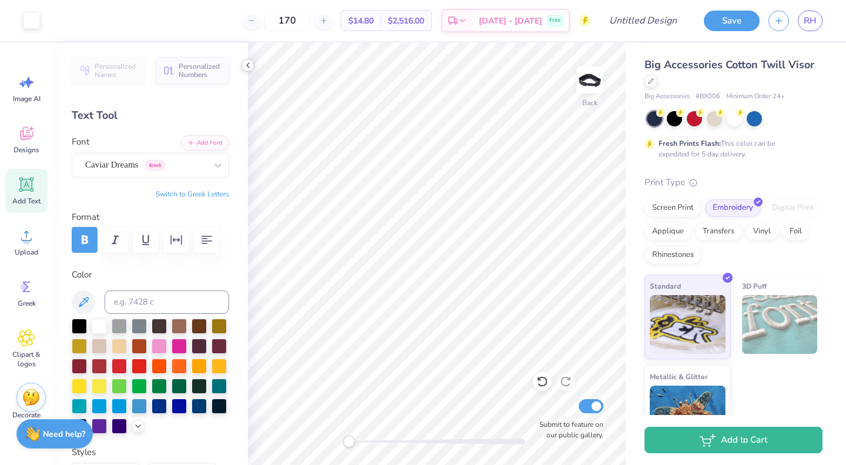
click at [248, 65] on icon at bounding box center [247, 65] width 9 height 9
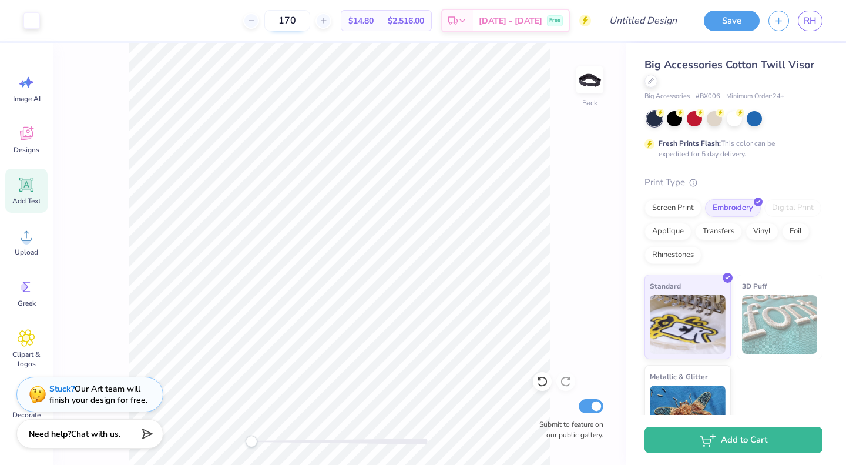
click at [310, 24] on input "170" at bounding box center [287, 20] width 46 height 21
type input "170"
click at [643, 26] on input "Design Title" at bounding box center [658, 20] width 58 height 23
type input "D"
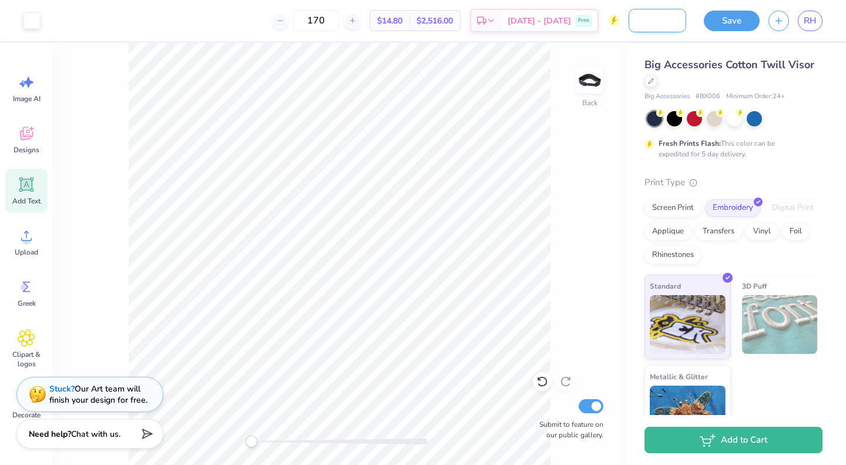
scroll to position [0, 50]
type input "ADPi Visor '25 Navy"
click at [728, 21] on button "Save" at bounding box center [732, 19] width 56 height 21
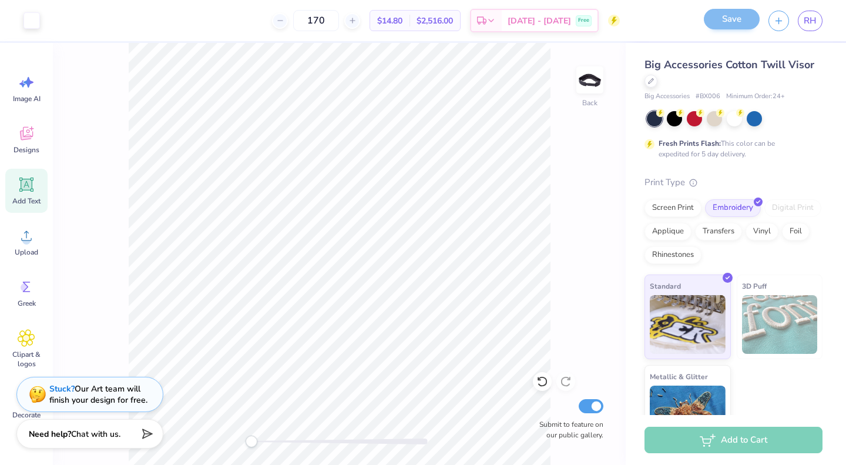
scroll to position [0, 0]
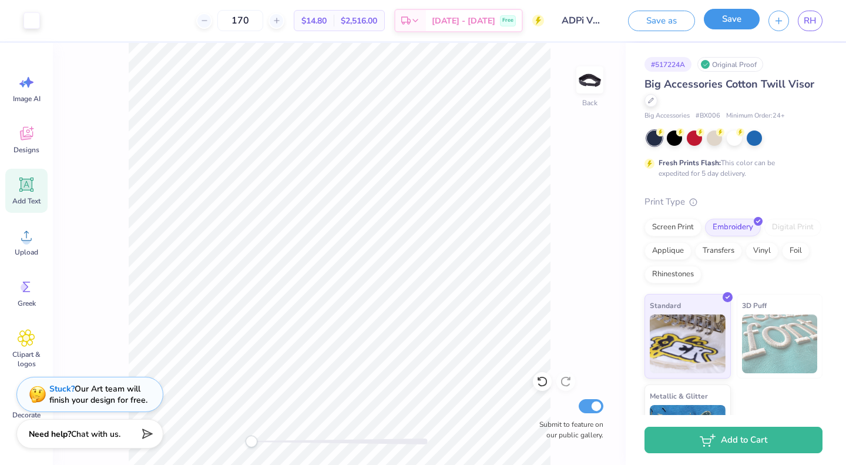
click at [718, 21] on button "Save" at bounding box center [732, 19] width 56 height 21
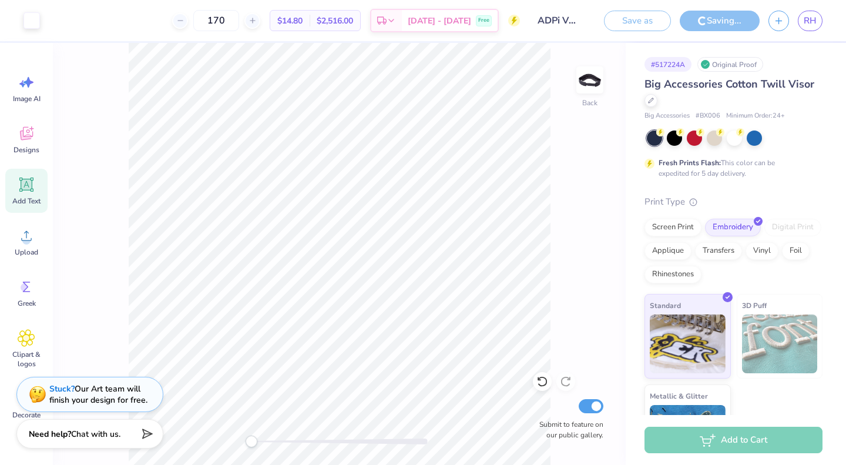
click at [764, 236] on div "Digital Print" at bounding box center [792, 228] width 57 height 18
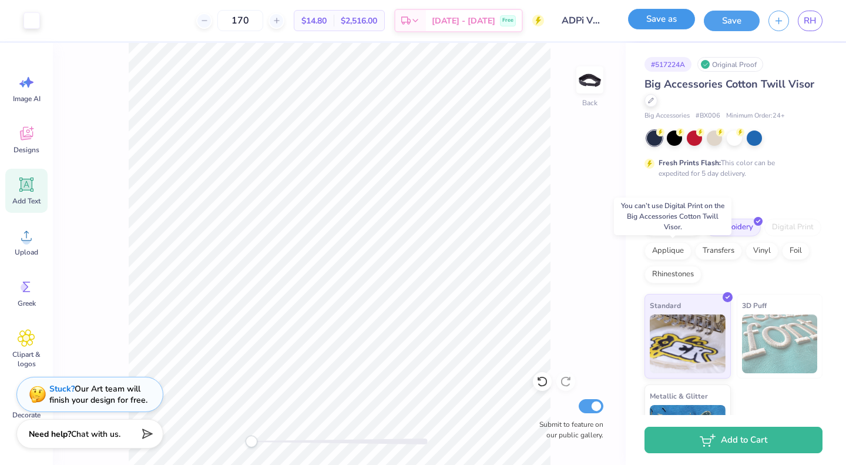
click at [663, 17] on button "Save as" at bounding box center [661, 19] width 67 height 21
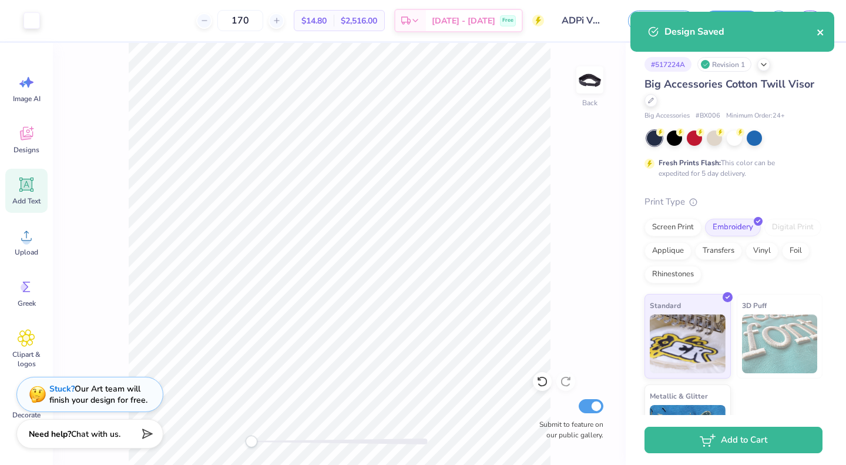
click at [824, 31] on icon "close" at bounding box center [821, 32] width 8 height 9
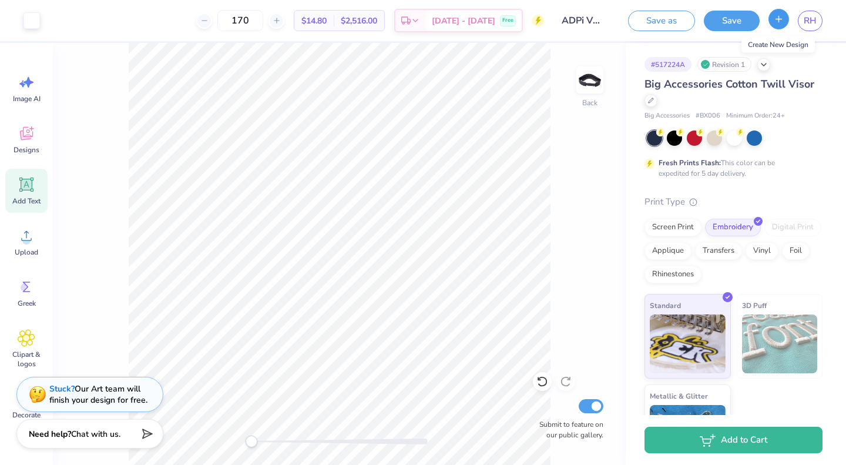
click at [779, 25] on button "button" at bounding box center [778, 19] width 21 height 21
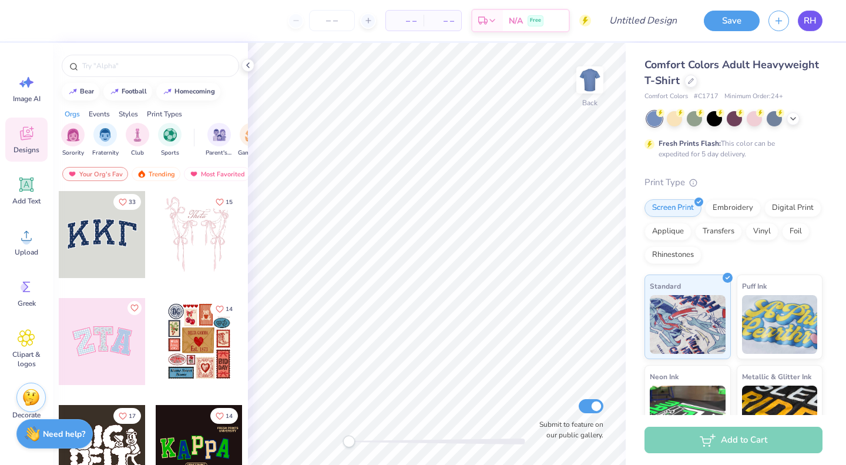
click at [819, 23] on link "RH" at bounding box center [810, 21] width 25 height 21
